Goal: Task Accomplishment & Management: Use online tool/utility

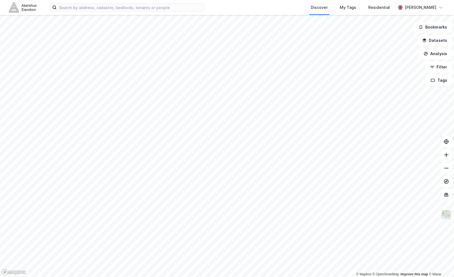
click at [448, 215] on img at bounding box center [446, 214] width 11 height 11
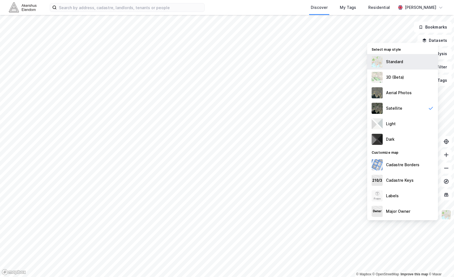
click at [393, 66] on div "Standard" at bounding box center [402, 61] width 71 height 15
